Goal: Find specific page/section: Find specific page/section

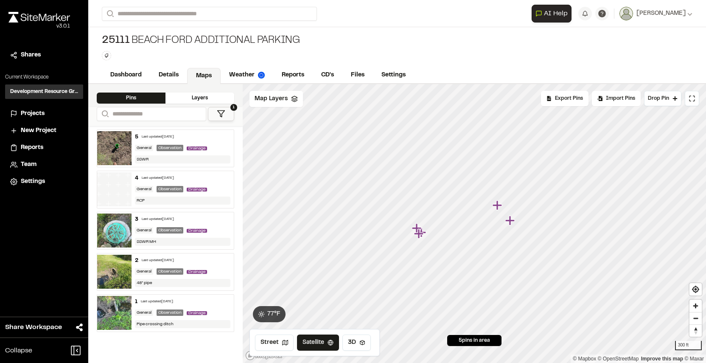
click at [49, 109] on div "Projects" at bounding box center [49, 113] width 57 height 9
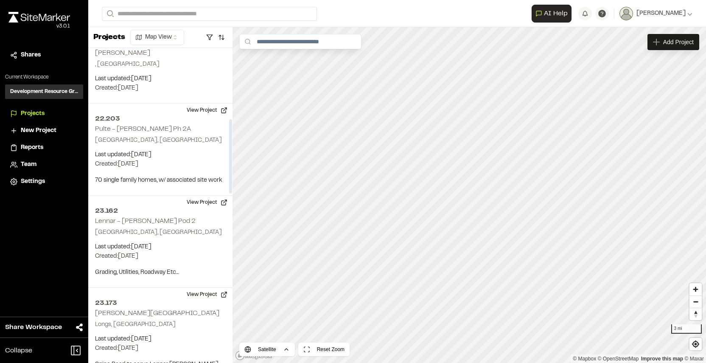
scroll to position [300, 0]
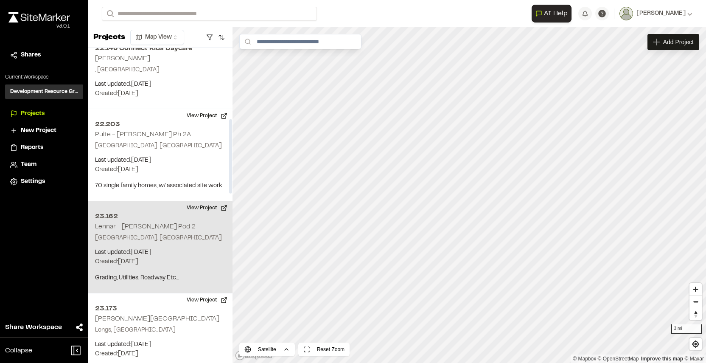
click at [193, 239] on p "[GEOGRAPHIC_DATA], [GEOGRAPHIC_DATA]" at bounding box center [160, 237] width 131 height 9
click at [297, 42] on span "Map Layers" at bounding box center [281, 41] width 32 height 9
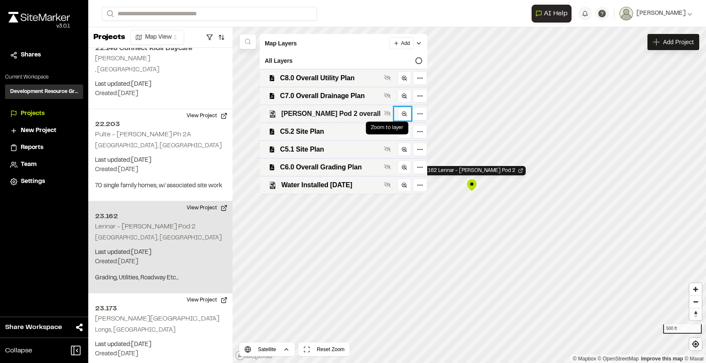
click at [394, 114] on button at bounding box center [402, 114] width 17 height 14
click at [384, 114] on icon at bounding box center [387, 113] width 7 height 7
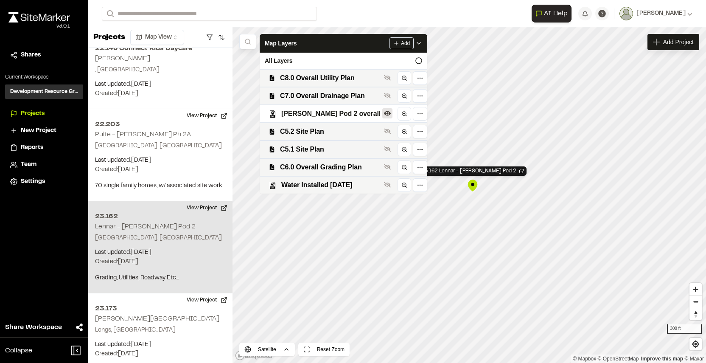
click at [384, 113] on icon at bounding box center [387, 113] width 7 height 7
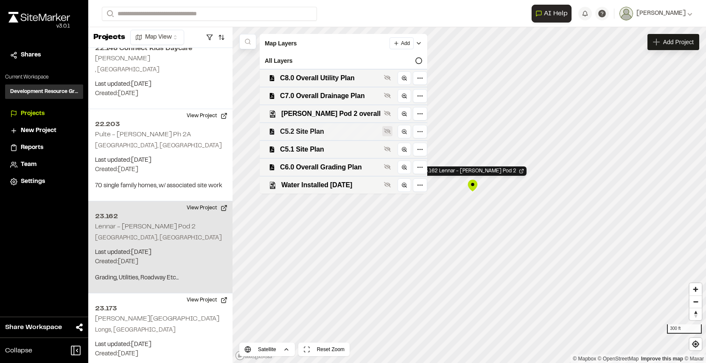
click at [384, 131] on icon at bounding box center [387, 131] width 7 height 7
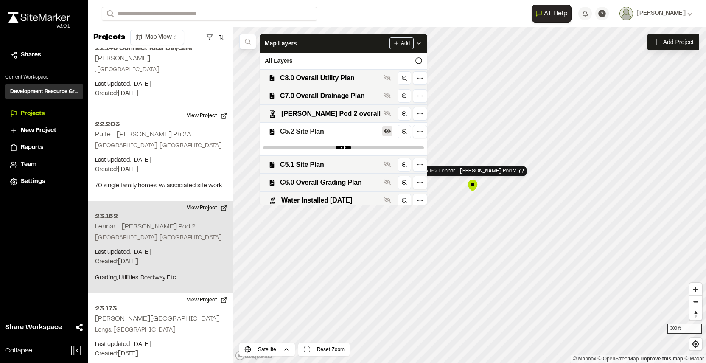
click at [384, 131] on icon at bounding box center [387, 131] width 7 height 7
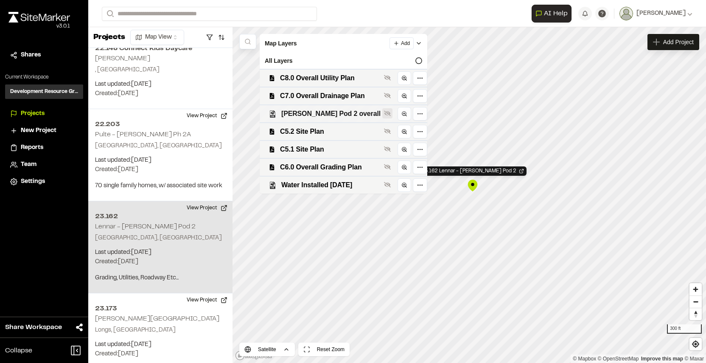
click at [382, 116] on button at bounding box center [387, 113] width 10 height 10
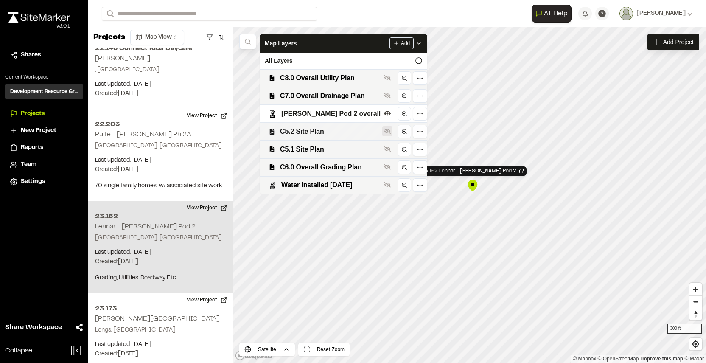
click at [384, 129] on icon at bounding box center [387, 131] width 7 height 7
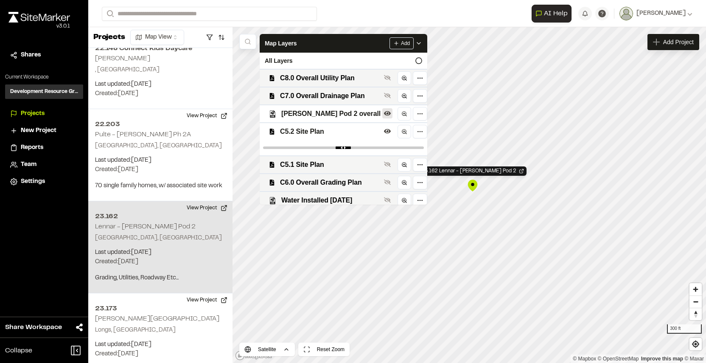
click at [384, 115] on icon at bounding box center [387, 113] width 7 height 7
click at [384, 114] on icon at bounding box center [387, 113] width 7 height 7
click at [384, 114] on icon at bounding box center [387, 113] width 7 height 5
click at [382, 126] on button at bounding box center [387, 131] width 10 height 10
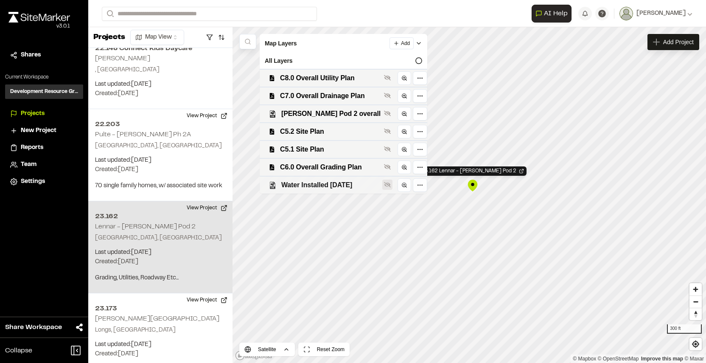
click at [384, 183] on icon at bounding box center [387, 185] width 7 height 6
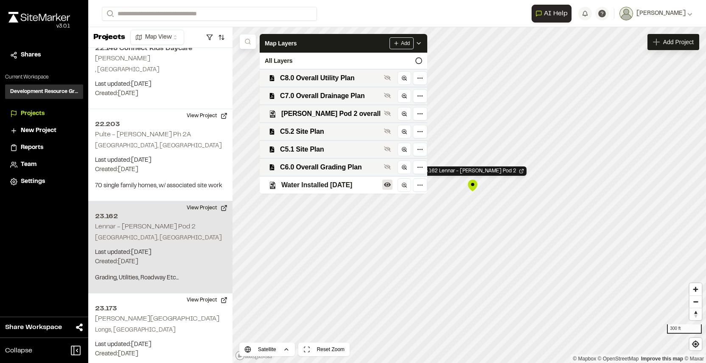
click at [384, 183] on icon at bounding box center [387, 184] width 7 height 5
